Goal: Task Accomplishment & Management: Manage account settings

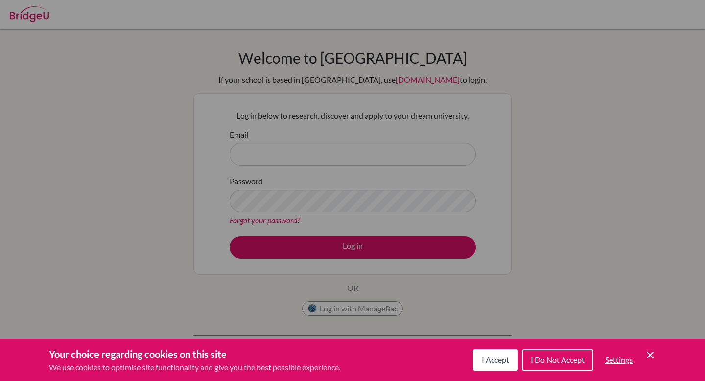
click at [501, 362] on span "I Accept" at bounding box center [494, 359] width 27 height 9
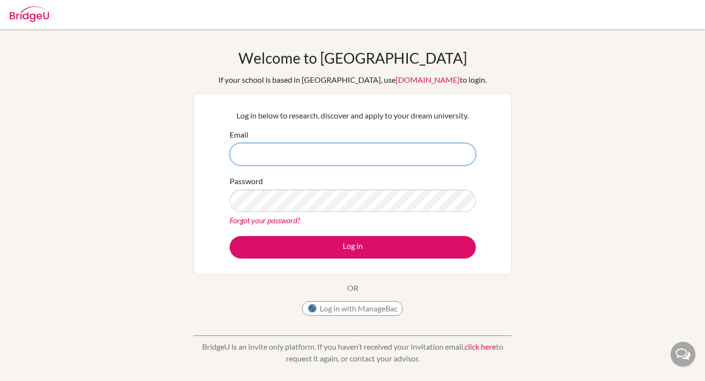
click at [294, 157] on input "Email" at bounding box center [352, 154] width 246 height 23
type input "[PERSON_NAME][EMAIL_ADDRESS][PERSON_NAME][DOMAIN_NAME]"
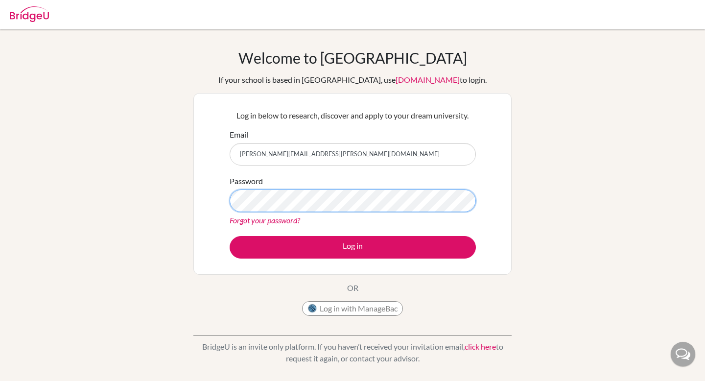
click at [229, 236] on button "Log in" at bounding box center [352, 247] width 246 height 23
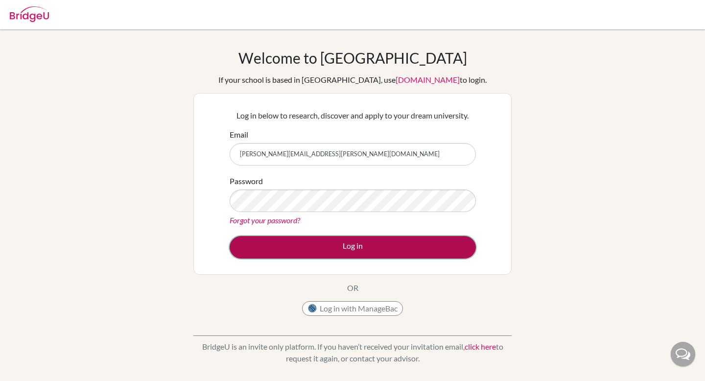
click at [367, 248] on button "Log in" at bounding box center [352, 247] width 246 height 23
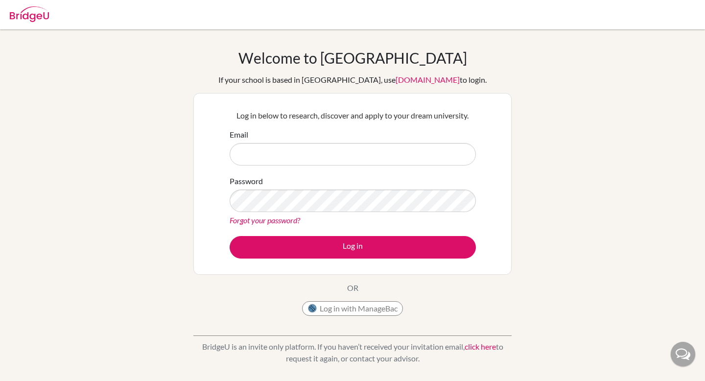
click at [316, 154] on input "Email" at bounding box center [352, 154] width 246 height 23
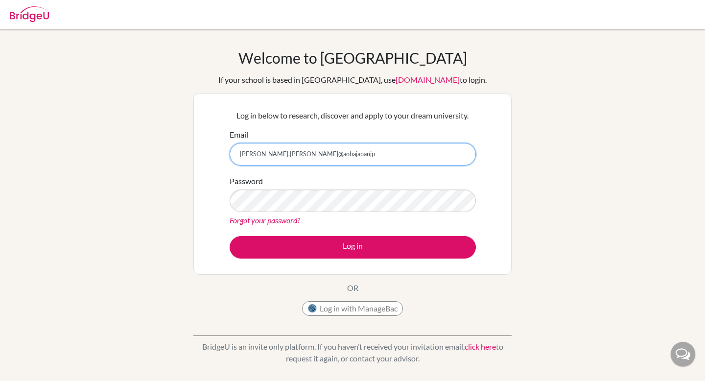
click at [353, 147] on input "patrick.morrissey@aobajapanjp" at bounding box center [352, 154] width 246 height 23
click at [348, 150] on input "patrick.morrissey@aobajapanjp" at bounding box center [352, 154] width 246 height 23
click at [344, 154] on input "patrick.morrissey@aobajapanjp" at bounding box center [352, 154] width 246 height 23
type input "[PERSON_NAME][EMAIL_ADDRESS][PERSON_NAME][DOMAIN_NAME]"
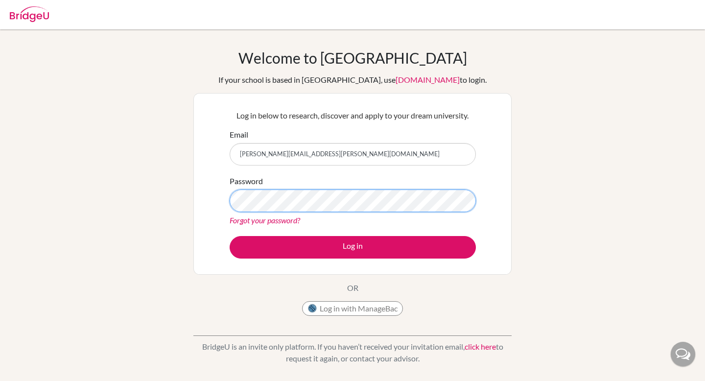
click at [229, 236] on button "Log in" at bounding box center [352, 247] width 246 height 23
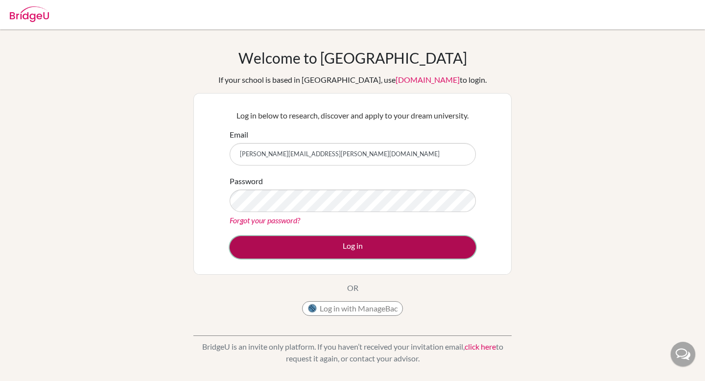
click at [346, 251] on button "Log in" at bounding box center [352, 247] width 246 height 23
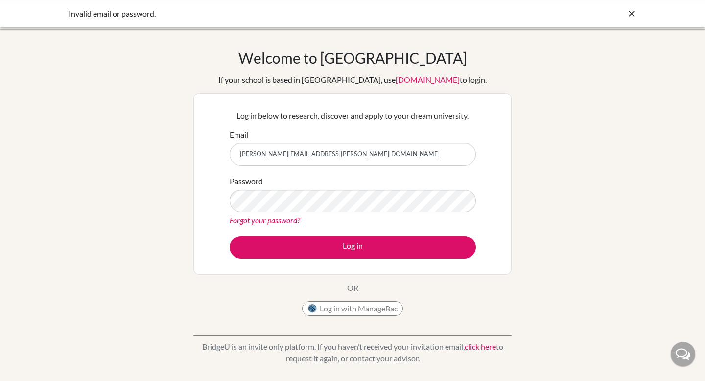
click at [276, 220] on link "Forgot your password?" at bounding box center [264, 219] width 70 height 9
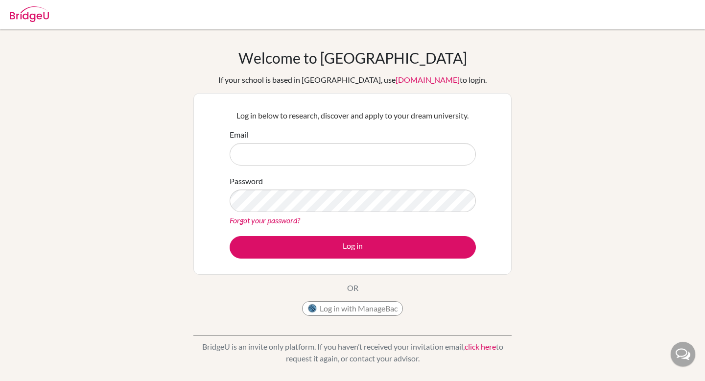
click at [320, 159] on input "Email" at bounding box center [352, 154] width 246 height 23
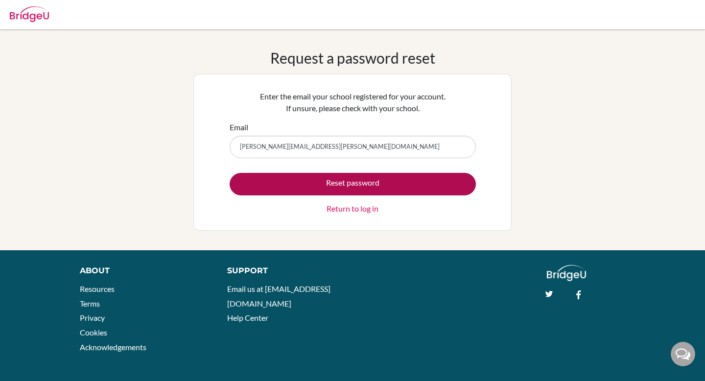
type input "[PERSON_NAME][EMAIL_ADDRESS][PERSON_NAME][DOMAIN_NAME]"
click at [229, 173] on button "Reset password" at bounding box center [352, 184] width 246 height 23
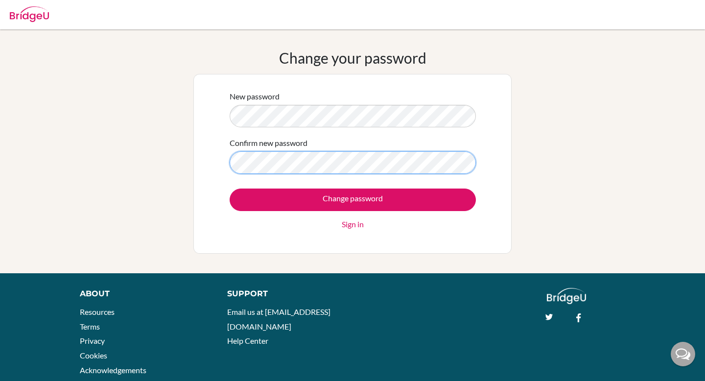
click at [229, 188] on input "Change password" at bounding box center [352, 199] width 246 height 23
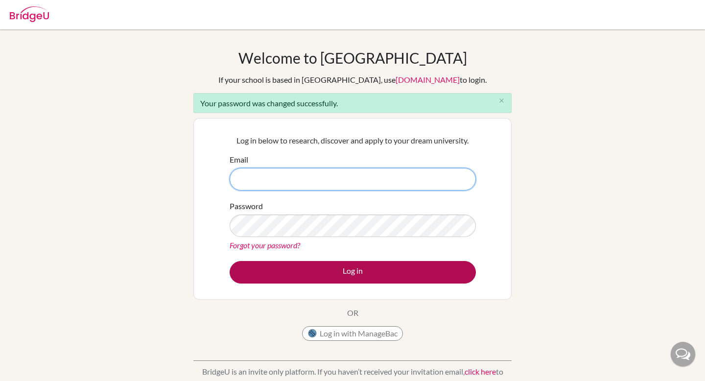
type input "[PERSON_NAME][EMAIL_ADDRESS][PERSON_NAME][DOMAIN_NAME]"
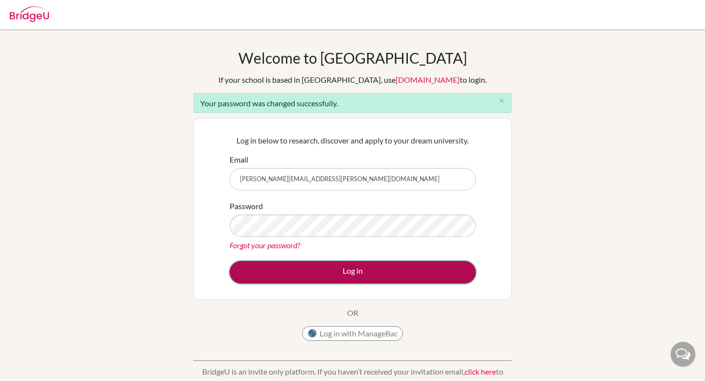
click at [326, 275] on button "Log in" at bounding box center [352, 272] width 246 height 23
click at [350, 274] on button "Log in" at bounding box center [352, 272] width 246 height 23
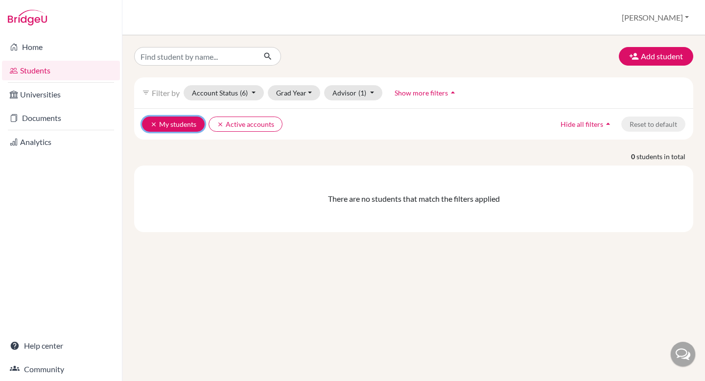
click at [178, 127] on button "clear My students" at bounding box center [173, 123] width 63 height 15
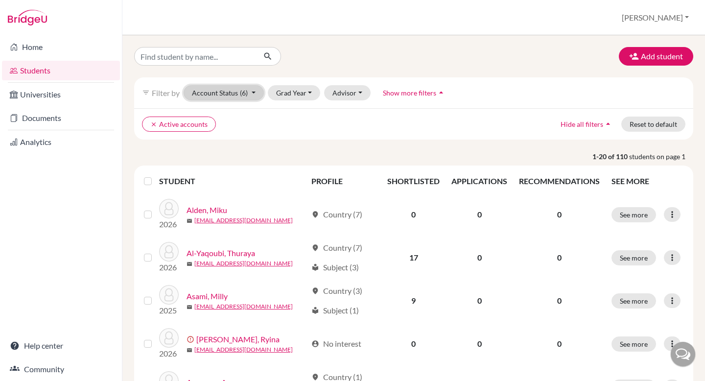
click at [238, 94] on button "Account Status (6)" at bounding box center [223, 92] width 80 height 15
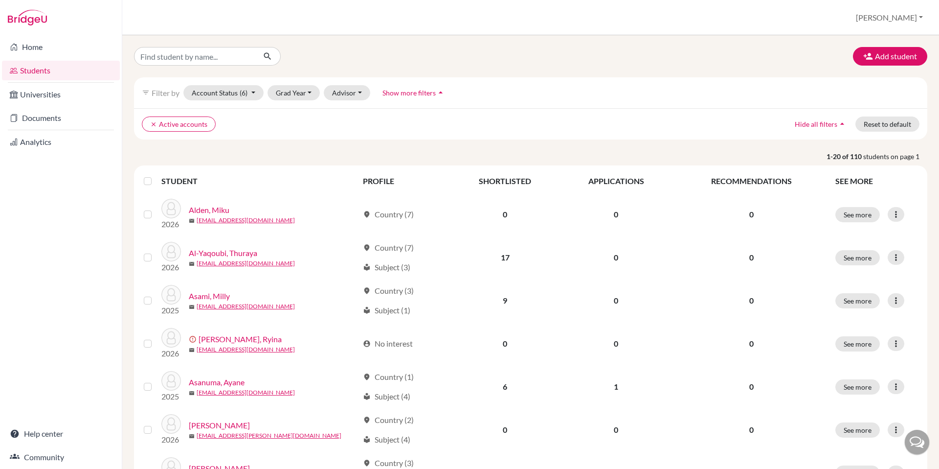
scroll to position [20, 0]
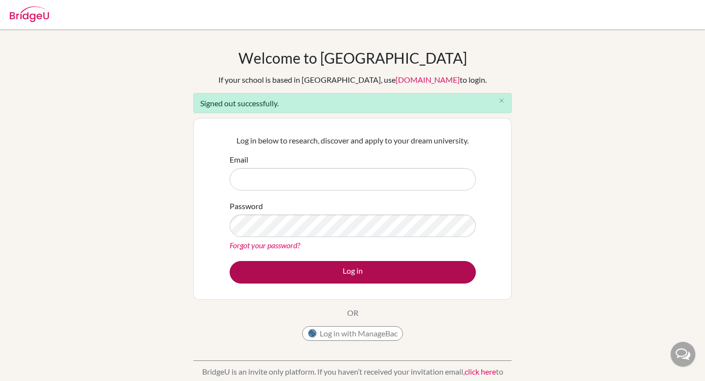
type input "patrick.morrissey@aobajapan.jp"
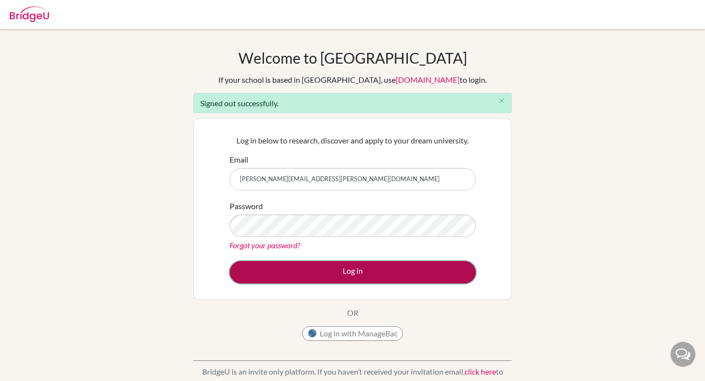
click at [306, 268] on button "Log in" at bounding box center [352, 272] width 246 height 23
